Goal: Transaction & Acquisition: Purchase product/service

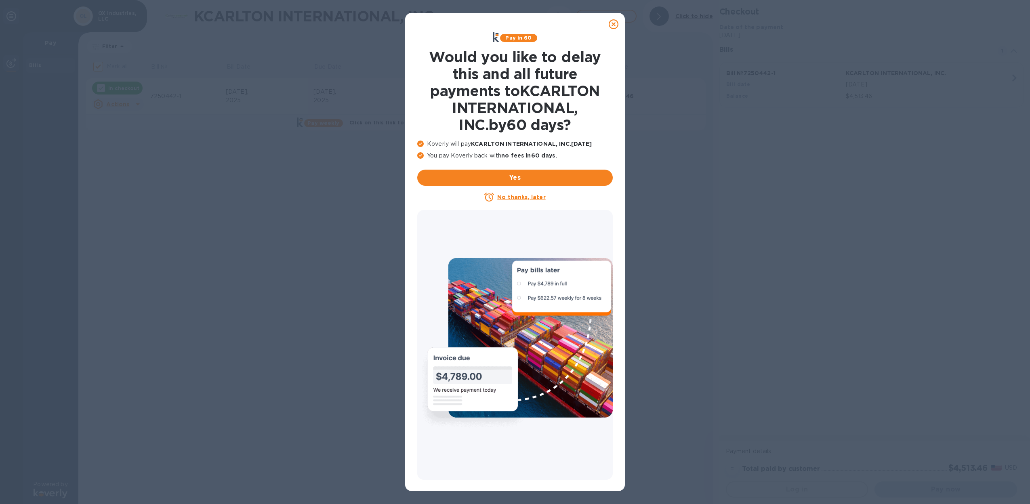
click at [615, 25] on icon at bounding box center [614, 24] width 10 height 10
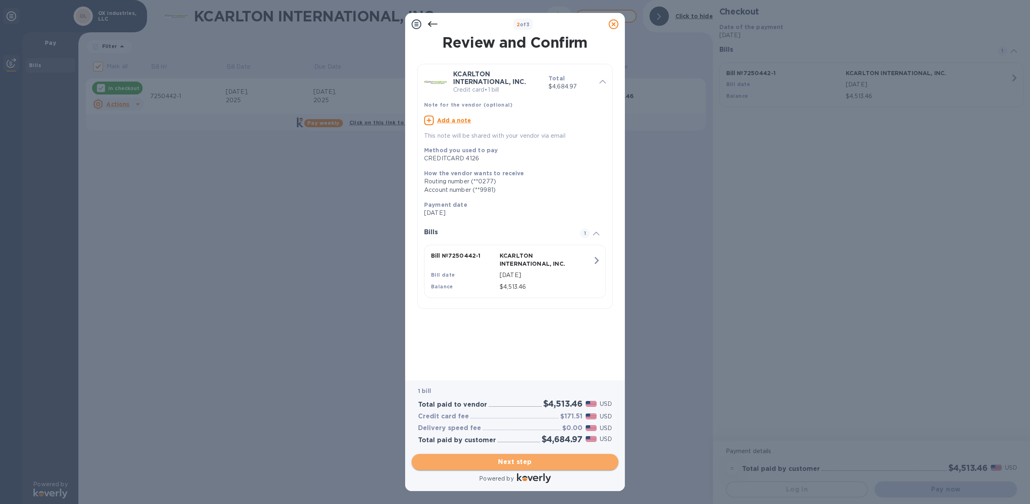
click at [511, 460] on span "Next step" at bounding box center [515, 462] width 194 height 10
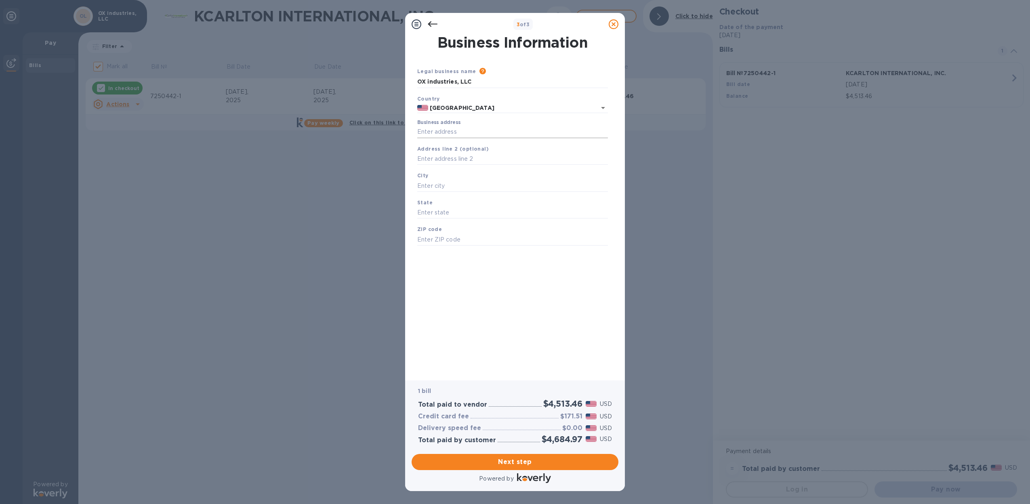
drag, startPoint x: 456, startPoint y: 138, endPoint x: 456, endPoint y: 128, distance: 10.5
click at [456, 133] on div "Business address" at bounding box center [512, 128] width 197 height 25
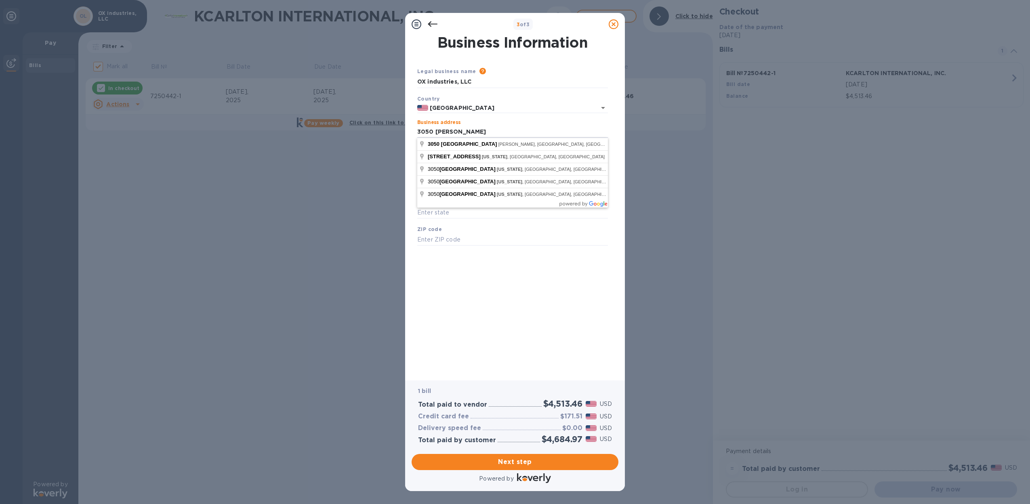
type input "[STREET_ADDRESS]"
type input "[PERSON_NAME]"
type input "FL"
type input "34994"
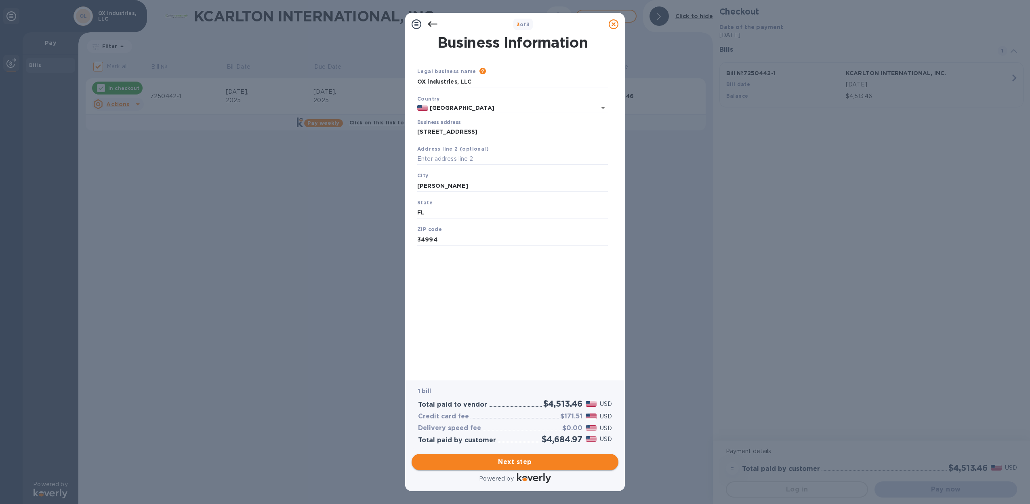
click at [519, 465] on span "Next step" at bounding box center [515, 462] width 194 height 10
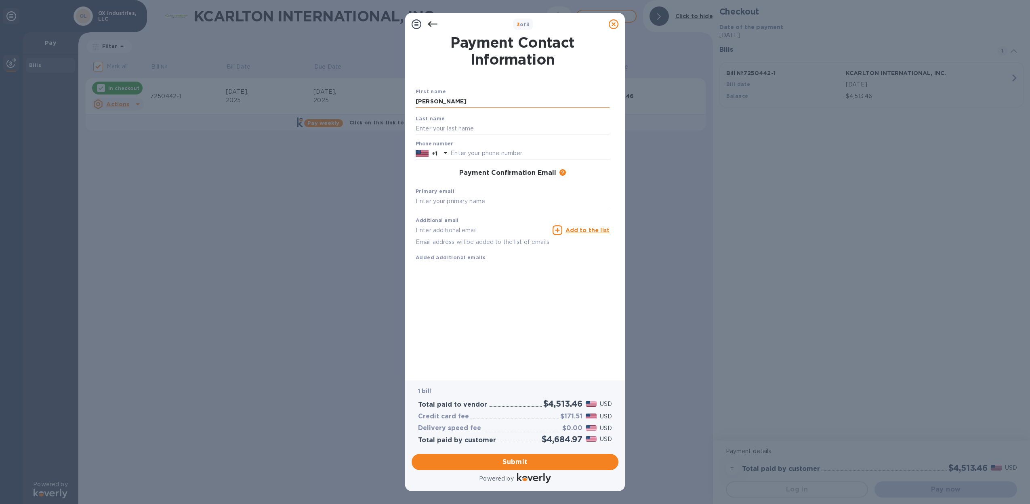
type input "[PERSON_NAME]"
type input "Brown"
type input "6572798891"
type input "Tbr"
type input "[EMAIL_ADDRESS][DOMAIN_NAME]"
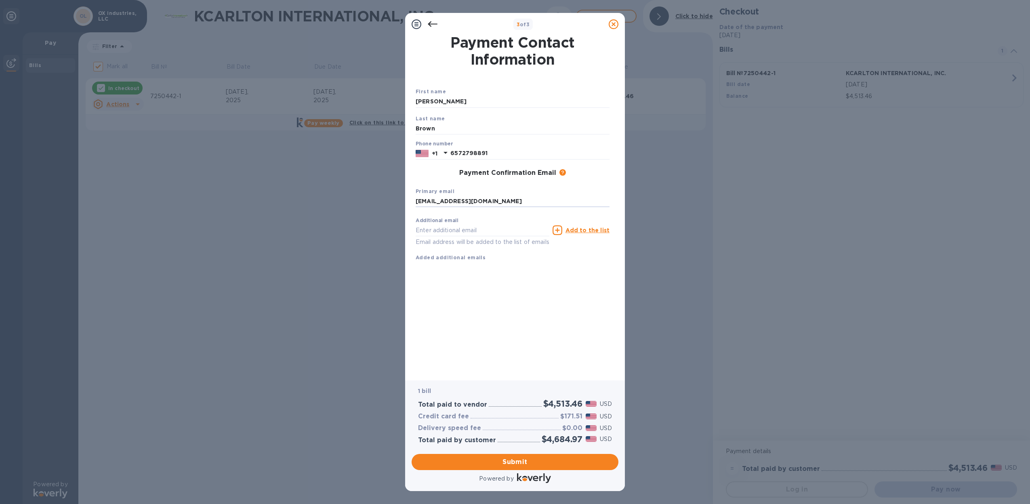
drag, startPoint x: 502, startPoint y: 301, endPoint x: 505, endPoint y: 314, distance: 13.2
click at [502, 301] on div "Payment Contact Information First name [PERSON_NAME] Last name Brown Phone numb…" at bounding box center [515, 203] width 199 height 334
click at [540, 470] on button "Submit" at bounding box center [515, 462] width 207 height 16
checkbox input "false"
